Goal: Information Seeking & Learning: Learn about a topic

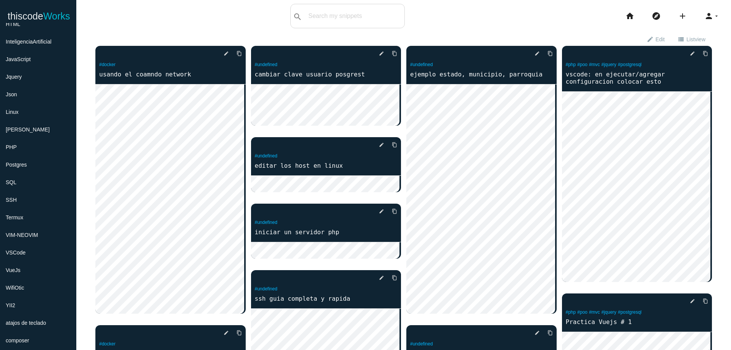
scroll to position [183, 0]
click at [51, 306] on li "YII2" at bounding box center [38, 304] width 76 height 18
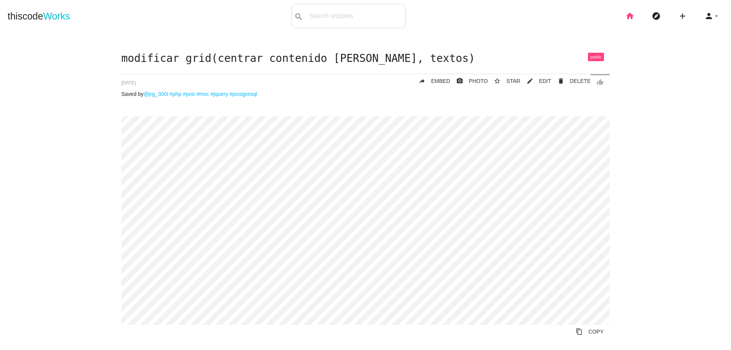
click at [626, 13] on icon "home" at bounding box center [630, 16] width 9 height 24
